Goal: Task Accomplishment & Management: Complete application form

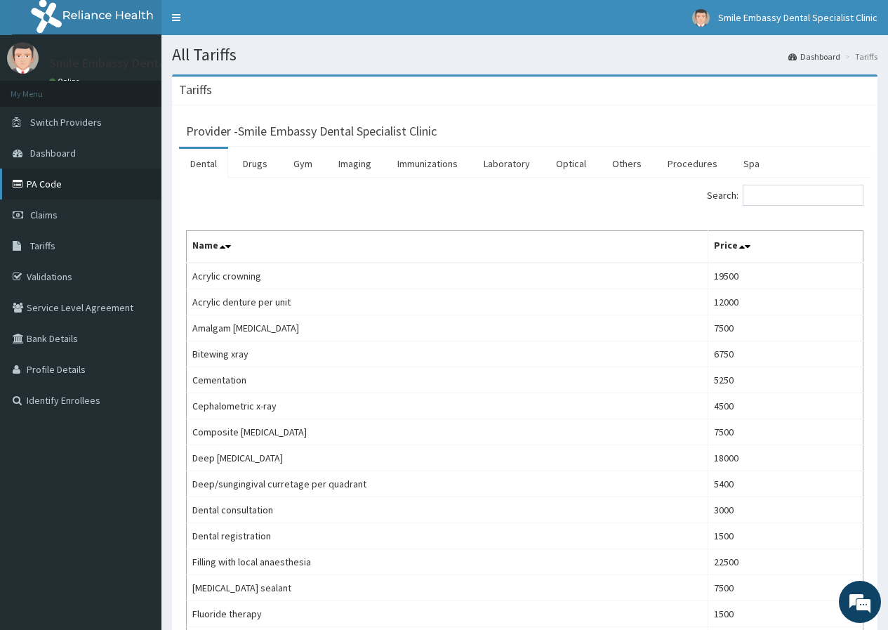
click at [84, 178] on link "PA Code" at bounding box center [80, 183] width 161 height 31
click at [84, 179] on link "PA Code" at bounding box center [80, 183] width 161 height 31
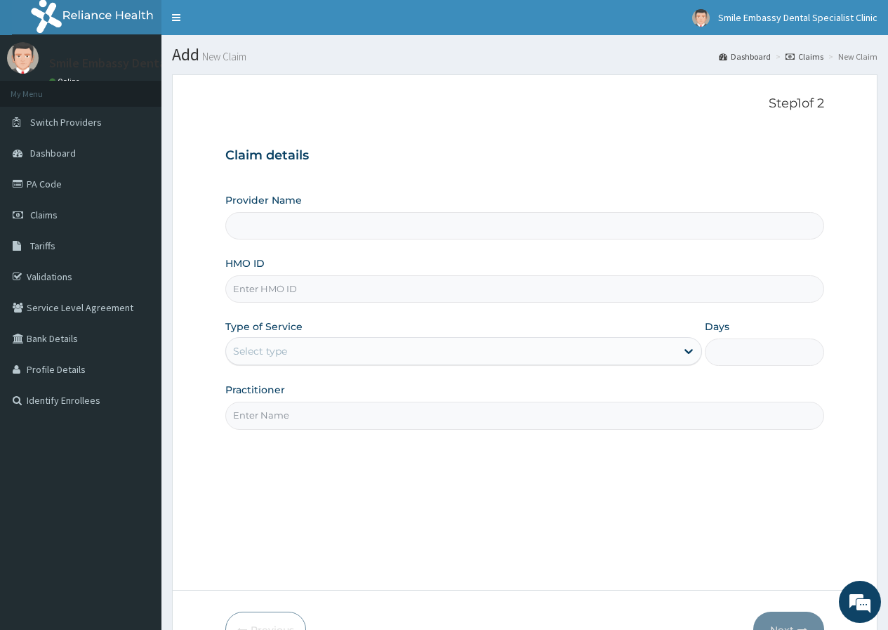
click at [283, 284] on input "HMO ID" at bounding box center [524, 288] width 599 height 27
type input "Smile Embassy Dental Specialist Clinic"
type input "ICN/10001/C"
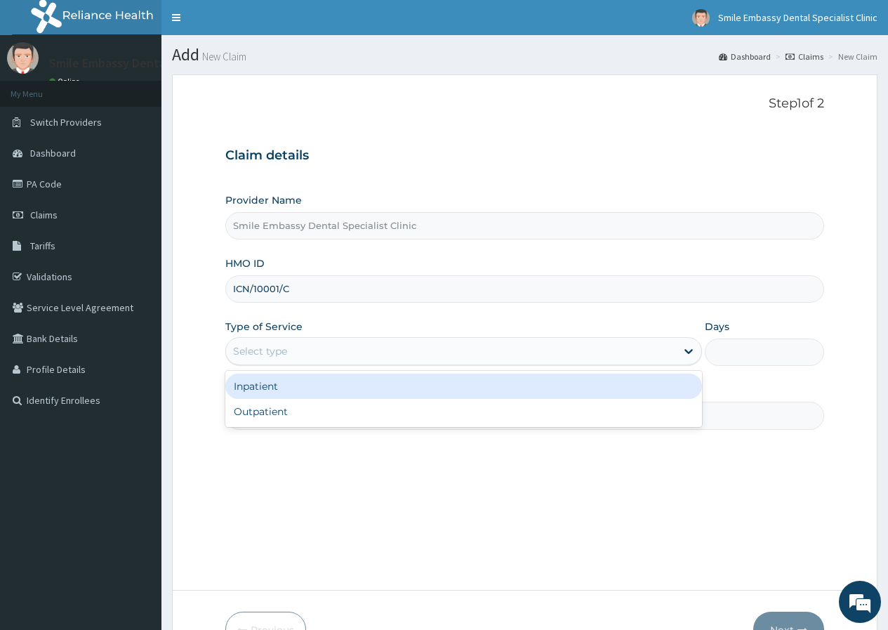
click at [298, 351] on div "Select type" at bounding box center [451, 351] width 450 height 22
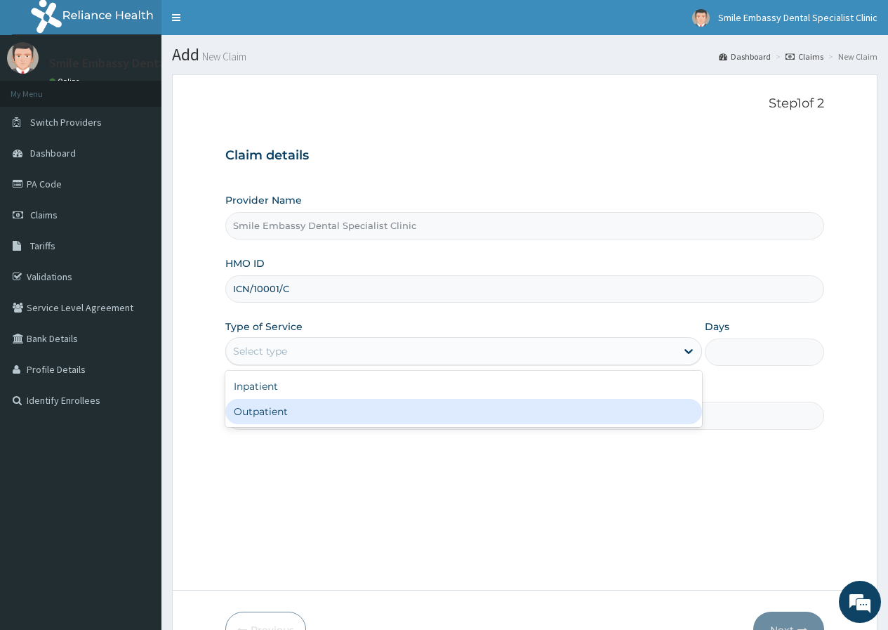
click at [266, 407] on div "Outpatient" at bounding box center [463, 411] width 477 height 25
type input "1"
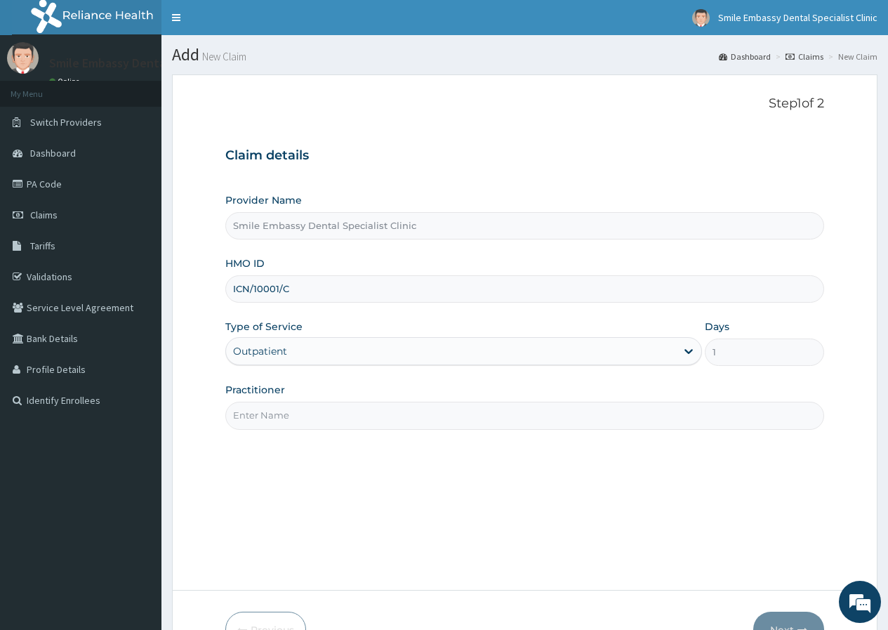
drag, startPoint x: 237, startPoint y: 409, endPoint x: 260, endPoint y: 413, distance: 22.9
click at [249, 413] on input "Practitioner" at bounding box center [524, 415] width 599 height 27
type input "[PERSON_NAME]"
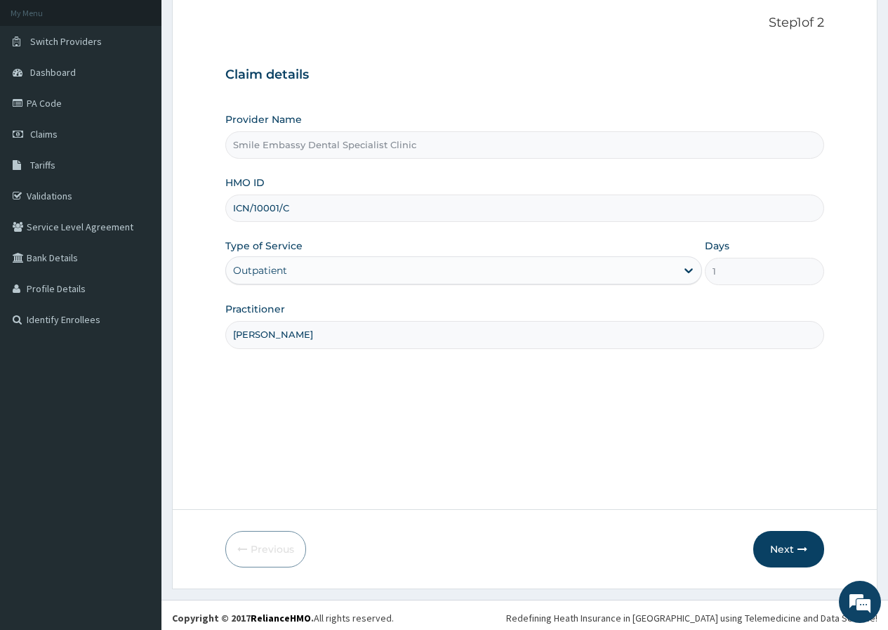
scroll to position [86, 0]
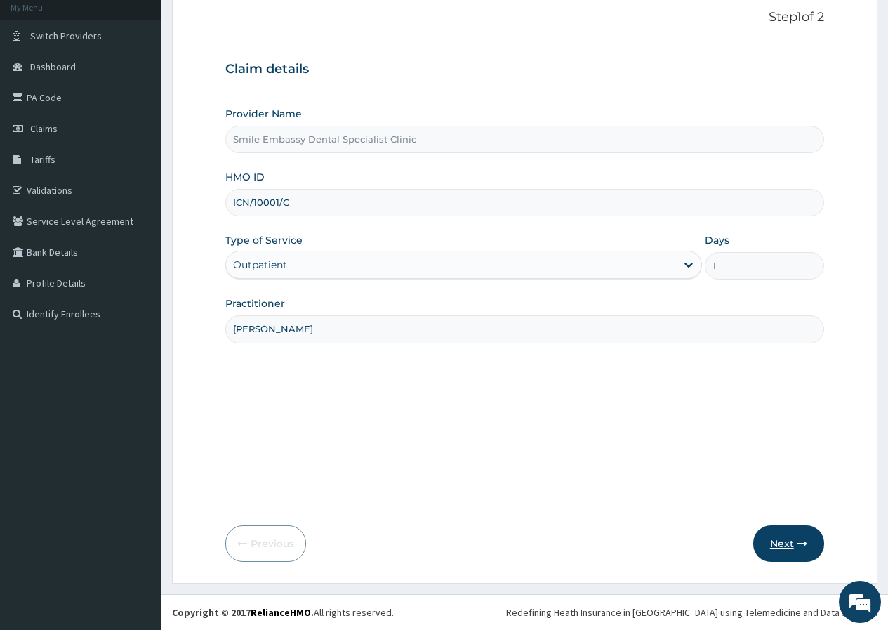
click at [799, 550] on button "Next" at bounding box center [788, 543] width 71 height 37
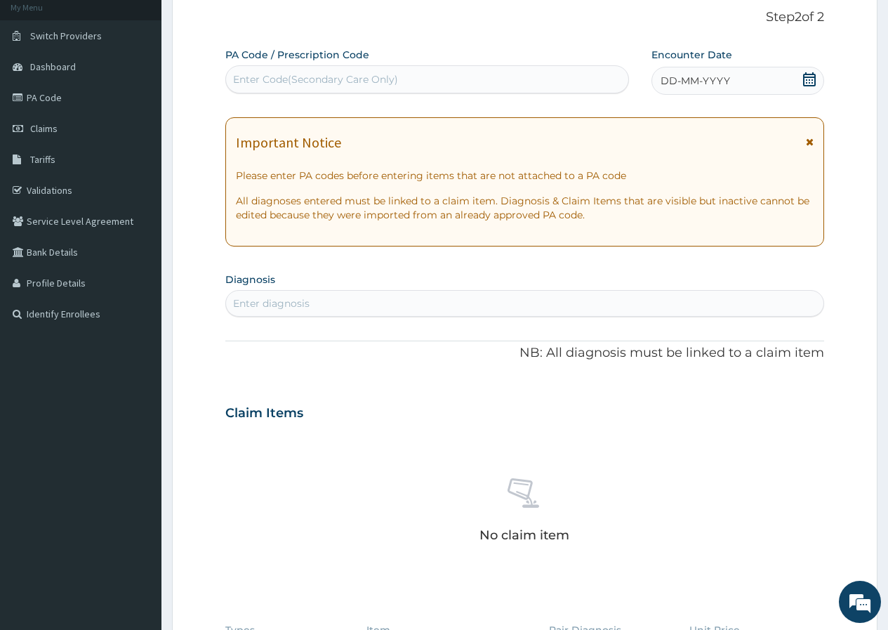
click at [343, 81] on div "Enter Code(Secondary Care Only)" at bounding box center [315, 79] width 165 height 14
paste input "PA/0E90BE"
type input "PA/0E90BE"
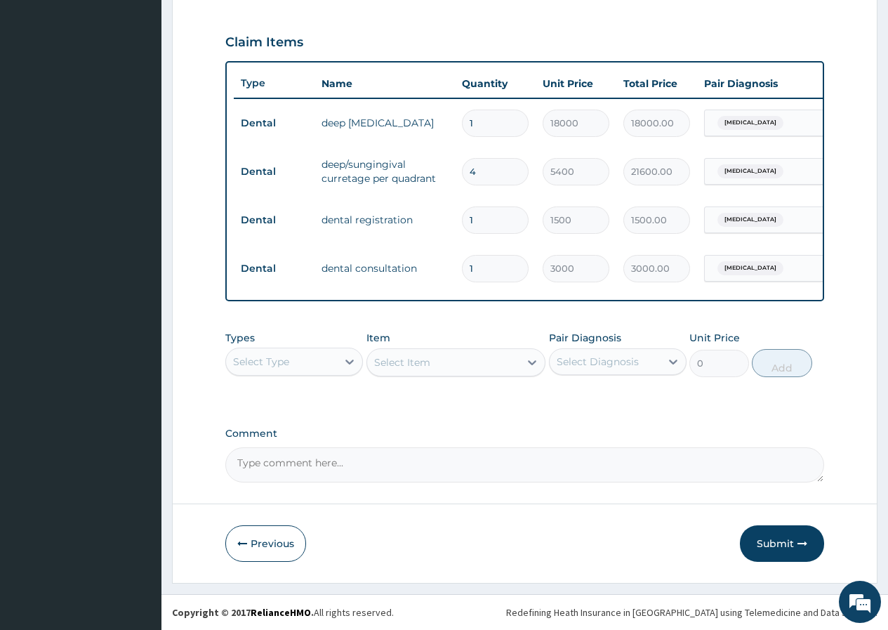
scroll to position [472, 0]
click at [760, 553] on button "Submit" at bounding box center [782, 543] width 84 height 37
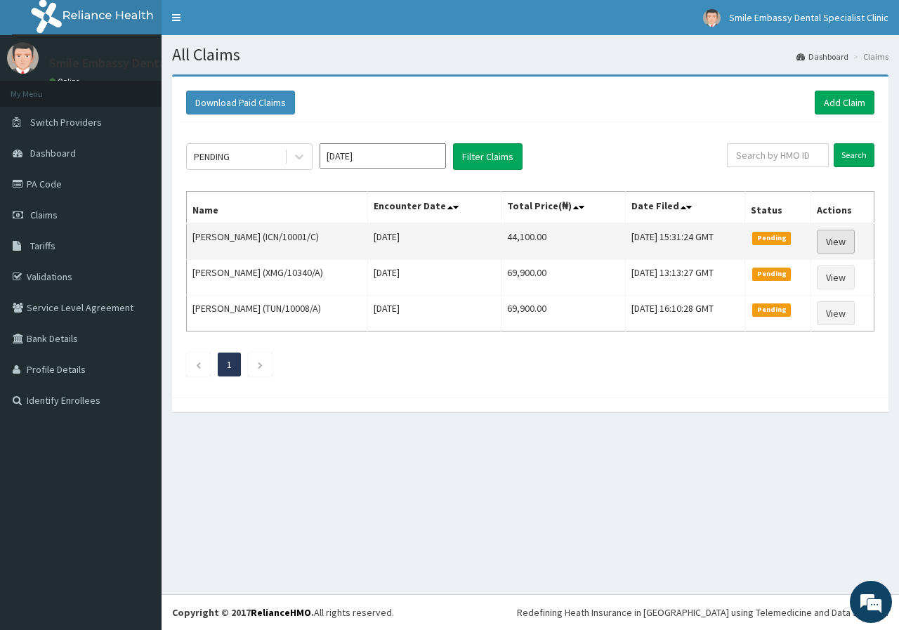
click at [846, 239] on link "View" at bounding box center [836, 242] width 38 height 24
